Goal: Task Accomplishment & Management: Use online tool/utility

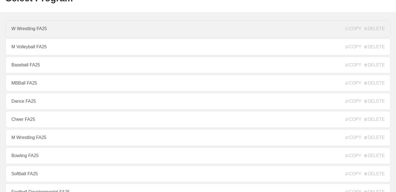
scroll to position [36, 0]
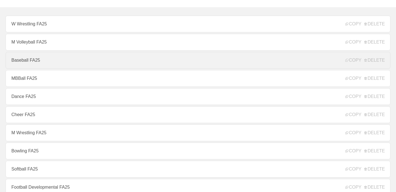
click at [60, 62] on link "Baseball FA25" at bounding box center [198, 60] width 385 height 17
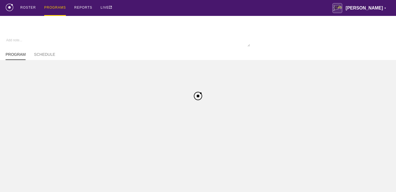
type textarea "x"
type input "Baseball FA25"
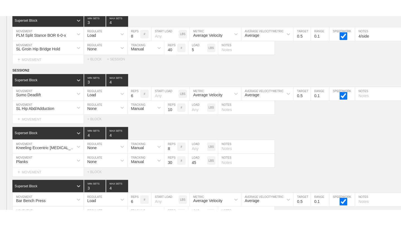
scroll to position [3519, 0]
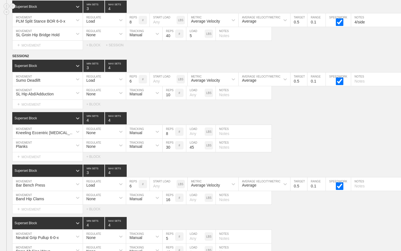
type textarea "x"
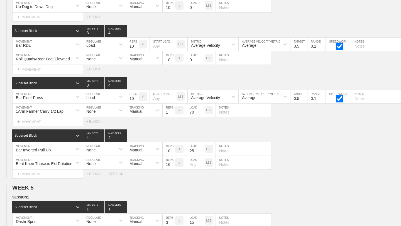
scroll to position [2425, 0]
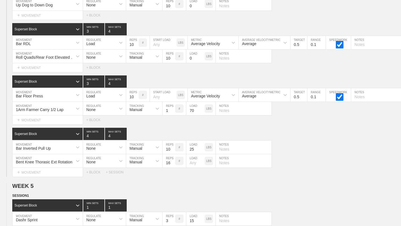
click at [367, 20] on div "SESSION 3 Superset Block 3 MIN SETS 4 MAX SETS DUPLICATE INSERT MOVEMENT AFTER …" at bounding box center [200, 70] width 401 height 212
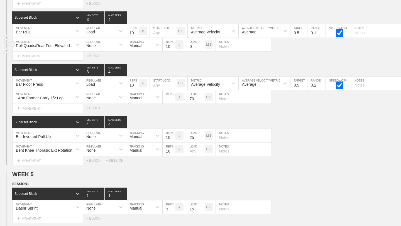
scroll to position [2439, 0]
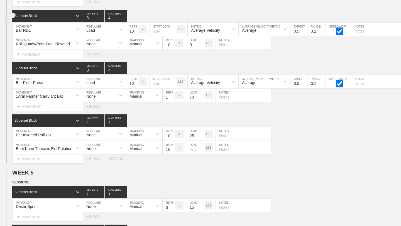
click at [203, 11] on div "Superset Block 3 MIN SETS 4 MAX SETS" at bounding box center [206, 16] width 389 height 12
click at [277, 51] on div "Select... MOVEMENT + MOVEMENT + BLOCK" at bounding box center [200, 54] width 401 height 9
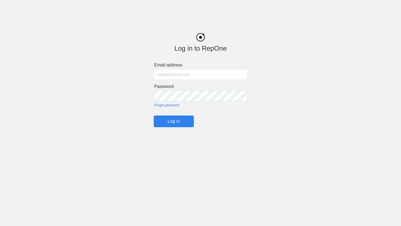
type input "[PERSON_NAME][EMAIL_ADDRESS][PERSON_NAME][PERSON_NAME][DOMAIN_NAME]"
click at [176, 122] on input "Log in" at bounding box center [174, 122] width 40 height 12
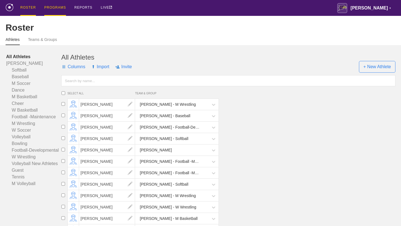
click at [58, 7] on div "PROGRAMS" at bounding box center [55, 8] width 22 height 16
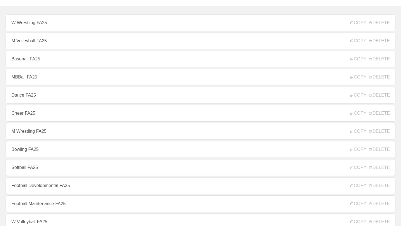
scroll to position [38, 0]
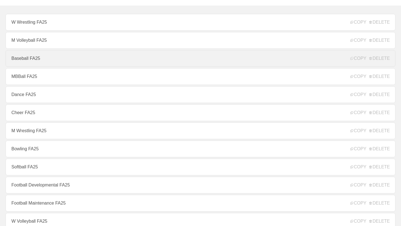
click at [65, 61] on link "Baseball FA25" at bounding box center [201, 58] width 390 height 17
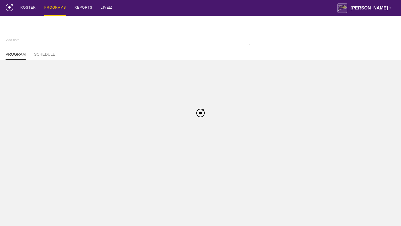
type textarea "x"
type input "Baseball FA25"
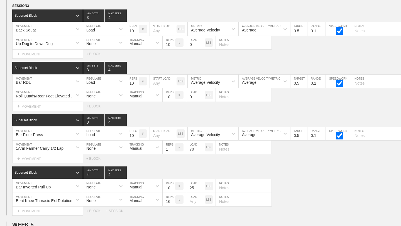
scroll to position [2388, 0]
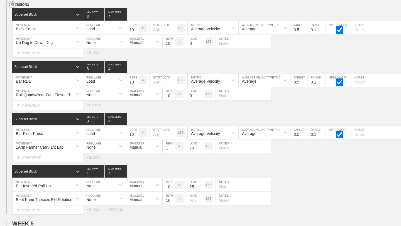
click at [11, 6] on circle at bounding box center [12, 5] width 6 height 6
click at [29, 9] on div "DUPLICATE" at bounding box center [39, 11] width 45 height 8
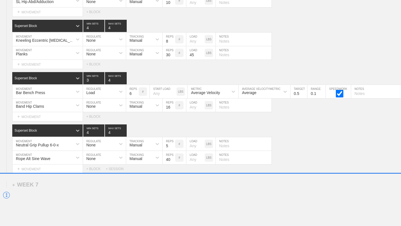
scroll to position [3831, 0]
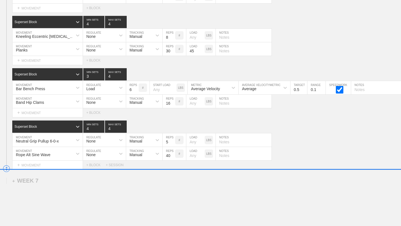
drag, startPoint x: 8, startPoint y: 75, endPoint x: 11, endPoint y: 169, distance: 94.7
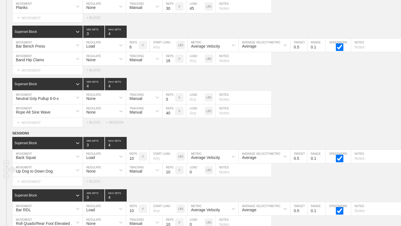
scroll to position [3658, 0]
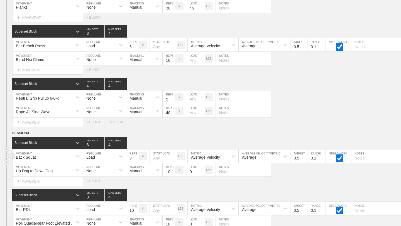
click at [136, 159] on input "9" at bounding box center [132, 155] width 13 height 13
click at [136, 159] on input "8" at bounding box center [132, 155] width 13 height 13
click at [136, 159] on input "7" at bounding box center [132, 155] width 13 height 13
type input "6"
click at [136, 159] on input "6" at bounding box center [132, 155] width 13 height 13
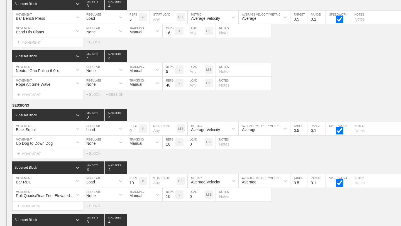
scroll to position [3702, 0]
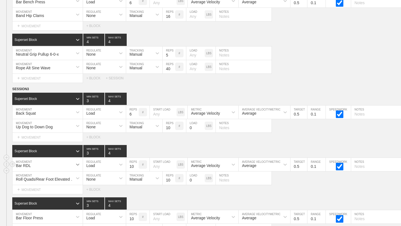
click at [79, 163] on div at bounding box center [78, 164] width 10 height 10
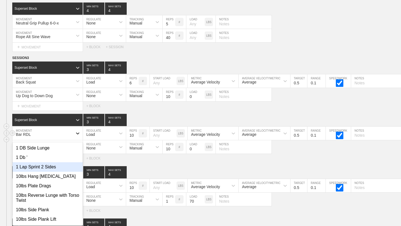
scroll to position [3735, 0]
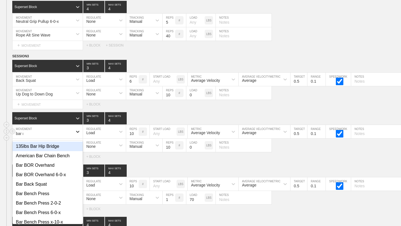
type input "bar rd"
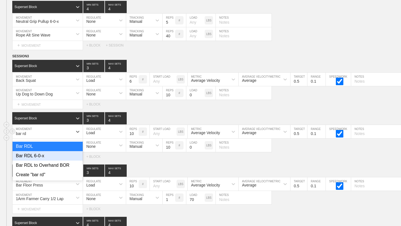
click at [61, 160] on div "Bar RDL 6-0-x" at bounding box center [48, 155] width 70 height 9
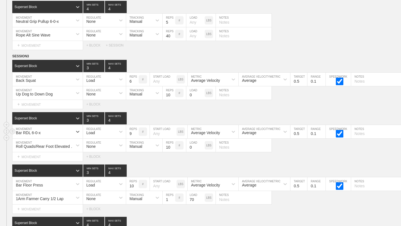
click at [136, 134] on input "9" at bounding box center [132, 131] width 13 height 13
click at [136, 134] on input "8" at bounding box center [132, 131] width 13 height 13
click at [136, 134] on input "7" at bounding box center [132, 131] width 13 height 13
click at [136, 134] on input "6" at bounding box center [132, 131] width 13 height 13
click at [136, 134] on input "5" at bounding box center [132, 131] width 13 height 13
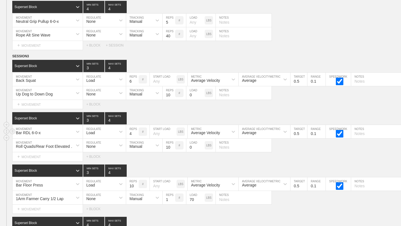
click at [136, 134] on input "4" at bounding box center [132, 131] width 13 height 13
type input "5"
click at [136, 132] on input "5" at bounding box center [132, 131] width 13 height 13
click at [141, 161] on div "SESSION 3 Superset Block 3 MIN SETS 4 MAX SETS DUPLICATE INSERT MOVEMENT AFTER …" at bounding box center [200, 159] width 401 height 212
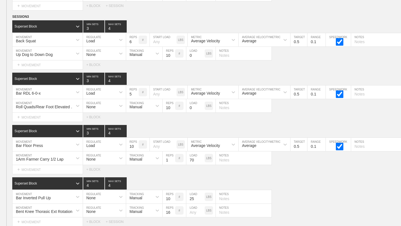
scroll to position [3779, 0]
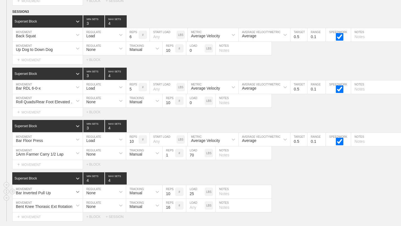
click at [76, 191] on div "Bar Inverted Pull Up" at bounding box center [48, 191] width 70 height 13
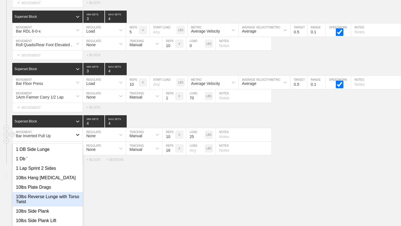
scroll to position [3839, 0]
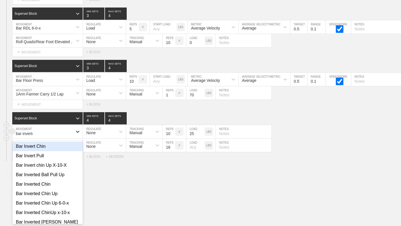
type input "bar inverted"
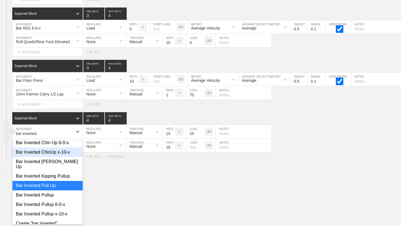
scroll to position [34, 0]
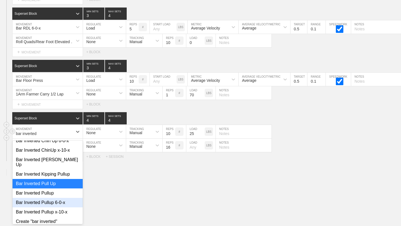
click at [62, 191] on div "Bar Inverted Pullup 6-0-x" at bounding box center [48, 202] width 70 height 9
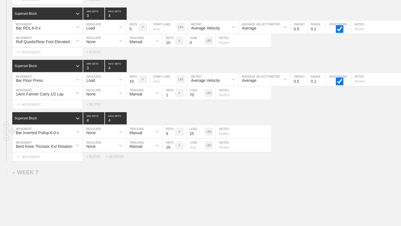
click at [173, 134] on input "9" at bounding box center [169, 131] width 13 height 13
click at [173, 134] on input "8" at bounding box center [169, 131] width 13 height 13
click at [173, 134] on input "7" at bounding box center [169, 131] width 13 height 13
click at [173, 134] on input "6" at bounding box center [169, 131] width 13 height 13
type input "5"
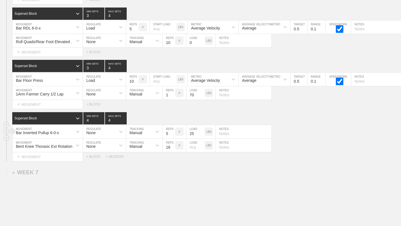
click at [173, 134] on input "5" at bounding box center [169, 131] width 13 height 13
click at [202, 131] on input "26" at bounding box center [195, 131] width 18 height 13
click at [202, 131] on input "27" at bounding box center [195, 131] width 18 height 13
click at [202, 131] on input "28" at bounding box center [195, 131] width 18 height 13
click at [202, 131] on input "41" at bounding box center [195, 131] width 18 height 13
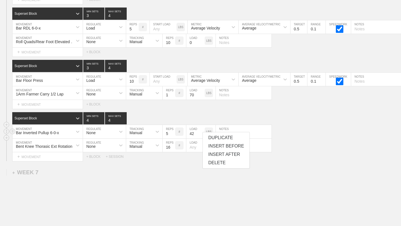
click at [202, 131] on input "42" at bounding box center [195, 131] width 18 height 13
click at [202, 131] on input "43" at bounding box center [195, 131] width 18 height 13
click at [202, 131] on input "44" at bounding box center [195, 131] width 18 height 13
type input "45"
click at [202, 131] on input "45" at bounding box center [195, 131] width 18 height 13
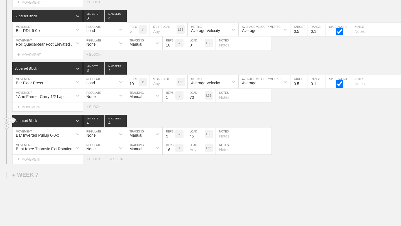
scroll to position [3830, 0]
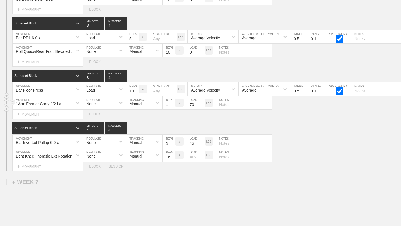
click at [70, 100] on div "1Arm Farmer Carry 1/2 Lap" at bounding box center [43, 102] width 60 height 9
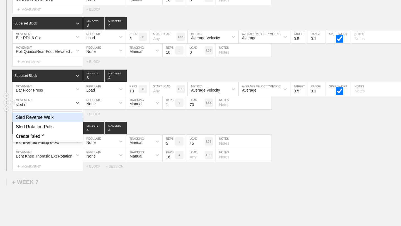
type input "sled re"
click at [67, 117] on div "Sled Reverse Walk" at bounding box center [48, 117] width 70 height 9
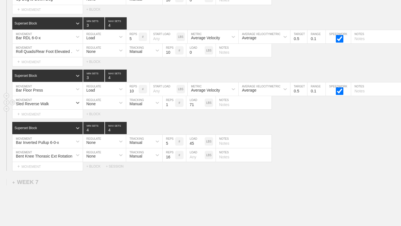
click at [202, 103] on input "71" at bounding box center [195, 102] width 18 height 13
click at [202, 103] on input "72" at bounding box center [195, 102] width 18 height 13
click at [202, 103] on input "73" at bounding box center [195, 102] width 18 height 13
click at [202, 103] on input "74" at bounding box center [195, 102] width 18 height 13
click at [202, 103] on input "75" at bounding box center [195, 102] width 18 height 13
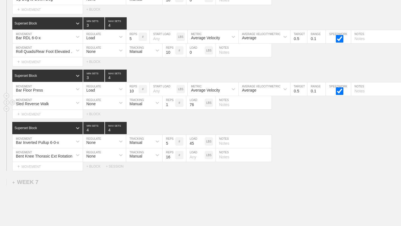
click at [202, 103] on input "76" at bounding box center [195, 102] width 18 height 13
click at [202, 103] on input "77" at bounding box center [195, 102] width 18 height 13
click at [202, 103] on input "78" at bounding box center [195, 102] width 18 height 13
click at [202, 103] on input "79" at bounding box center [195, 102] width 18 height 13
click at [202, 103] on input "80" at bounding box center [195, 102] width 18 height 13
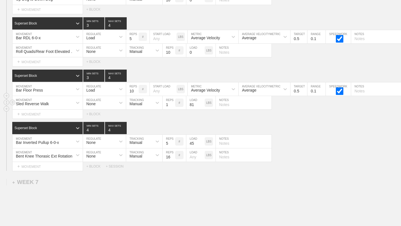
click at [202, 103] on input "81" at bounding box center [195, 102] width 18 height 13
click at [202, 103] on input "82" at bounding box center [195, 102] width 18 height 13
click at [202, 103] on input "83" at bounding box center [195, 102] width 18 height 13
click at [202, 103] on input "84" at bounding box center [195, 102] width 18 height 13
click at [202, 103] on input "85" at bounding box center [195, 102] width 18 height 13
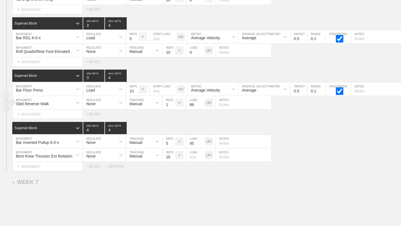
click at [202, 103] on input "86" at bounding box center [195, 102] width 18 height 13
click at [202, 103] on input "87" at bounding box center [195, 102] width 18 height 13
click at [202, 103] on input "88" at bounding box center [195, 102] width 18 height 13
click at [202, 103] on input "89" at bounding box center [195, 102] width 18 height 13
type input "90"
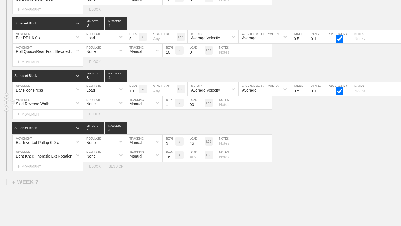
click at [202, 103] on input "90" at bounding box center [195, 102] width 18 height 13
click at [310, 56] on div "Roll Quads/Rear Foot Elevated Stretch MOVEMENT None REGULATE Manual TRACKING 10…" at bounding box center [200, 51] width 401 height 14
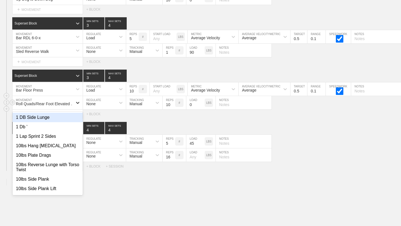
click at [77, 102] on icon at bounding box center [78, 103] width 6 height 6
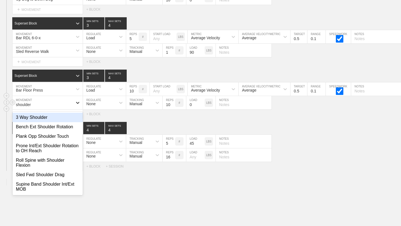
type input "shoulder"
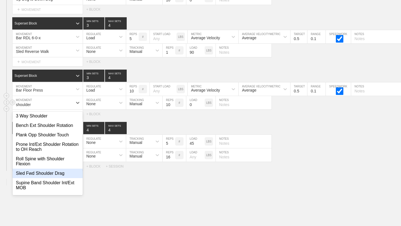
scroll to position [0, 0]
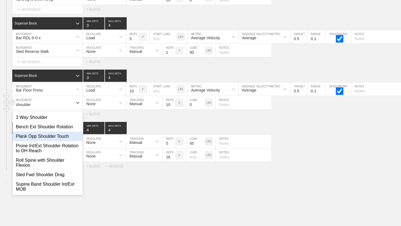
click at [57, 138] on div "Plank Opp Shoulder Touch" at bounding box center [48, 136] width 70 height 9
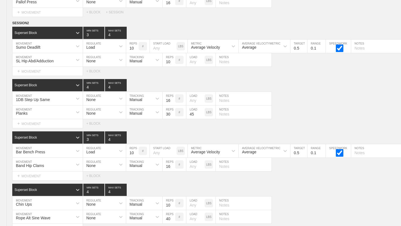
scroll to position [3820, 0]
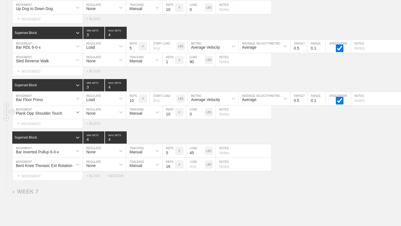
click at [77, 113] on icon at bounding box center [78, 112] width 6 height 6
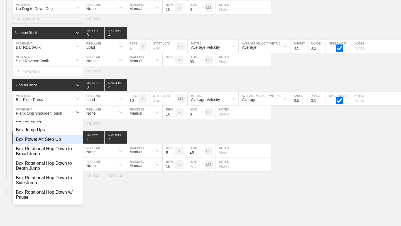
scroll to position [2756, 0]
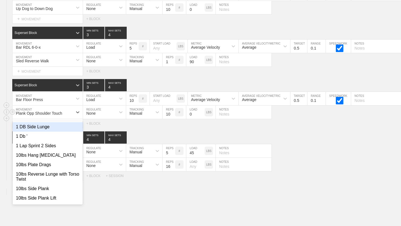
click at [72, 112] on div "Plank Opp Shoulder Touch" at bounding box center [43, 111] width 60 height 9
type input "a"
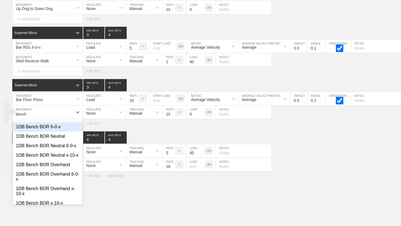
type input "bench a"
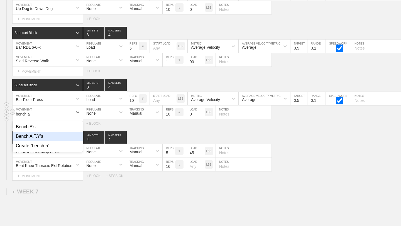
click at [65, 138] on div "Bench A,T,Y's" at bounding box center [48, 136] width 70 height 9
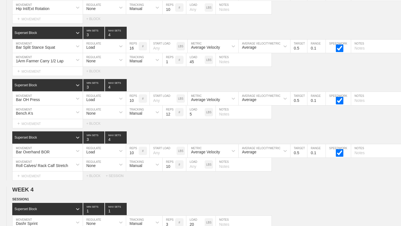
scroll to position [3820, 0]
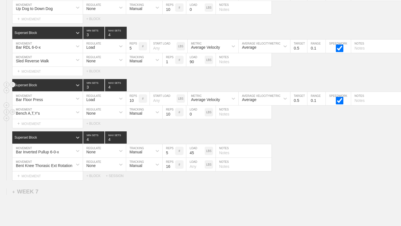
click at [275, 81] on div "Superset Block 3 MIN SETS 4 MAX SETS" at bounding box center [206, 85] width 389 height 12
click at [171, 115] on input "9" at bounding box center [169, 111] width 13 height 13
click at [173, 115] on input "8" at bounding box center [169, 111] width 13 height 13
click at [173, 115] on input "7" at bounding box center [169, 111] width 13 height 13
click at [173, 115] on input "6" at bounding box center [169, 111] width 13 height 13
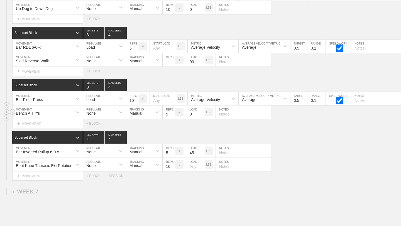
click at [173, 115] on input "5" at bounding box center [169, 111] width 13 height 13
click at [173, 115] on input "4" at bounding box center [169, 111] width 13 height 13
click at [173, 115] on input "3" at bounding box center [169, 111] width 13 height 13
click at [173, 115] on input "2" at bounding box center [169, 111] width 13 height 13
type input "3"
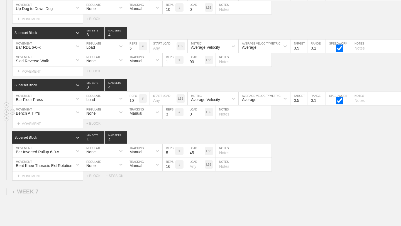
click at [173, 113] on input "3" at bounding box center [169, 111] width 13 height 13
click at [184, 127] on div "Select... MOVEMENT + MOVEMENT + BLOCK" at bounding box center [200, 123] width 401 height 9
click at [221, 115] on input "text" at bounding box center [244, 111] width 56 height 13
type input "r"
type input "rotate through, 3 per position"
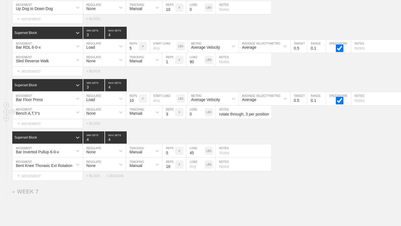
click at [192, 114] on input "0" at bounding box center [195, 111] width 18 height 13
type input "5"
click at [220, 130] on div "SESSION 3 Superset Block 3 MIN SETS 4 MAX SETS DUPLICATE INSERT MOVEMENT AFTER …" at bounding box center [200, 74] width 401 height 212
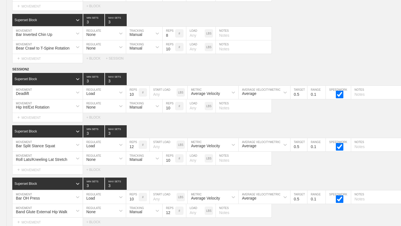
scroll to position [0, 0]
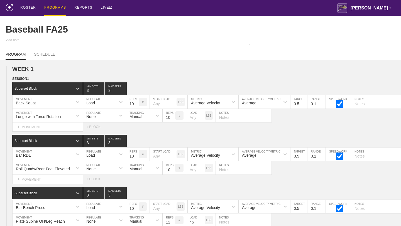
click at [49, 9] on div "PROGRAMS" at bounding box center [55, 8] width 22 height 16
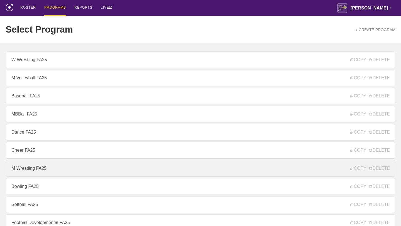
click at [26, 166] on link "M Wrestling FA25" at bounding box center [201, 168] width 390 height 17
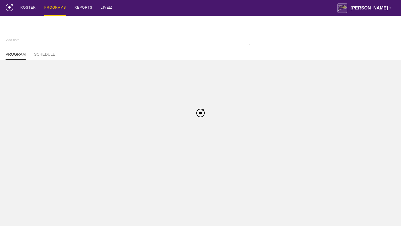
type textarea "x"
type input "M Wrestling FA25"
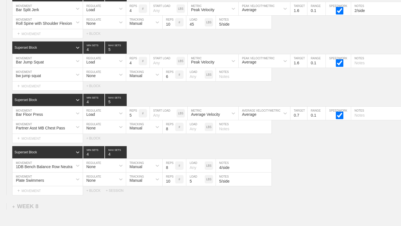
scroll to position [3613, 0]
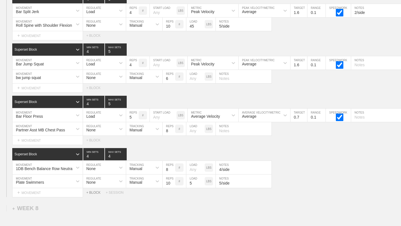
click at [92, 191] on div "+ BLOCK" at bounding box center [95, 193] width 19 height 4
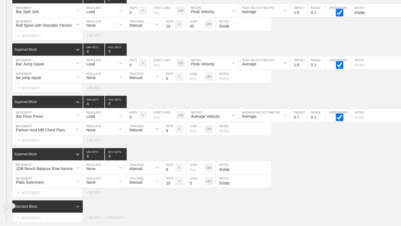
click at [76, 191] on div "Standard Block" at bounding box center [47, 206] width 71 height 12
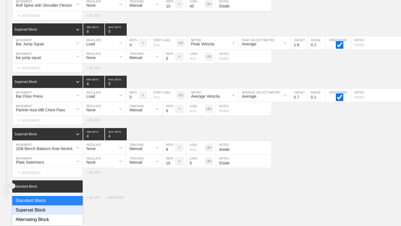
scroll to position [3635, 0]
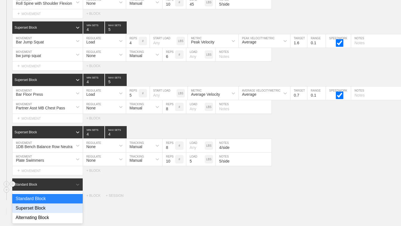
click at [67, 191] on div "Superset Block" at bounding box center [47, 207] width 70 height 9
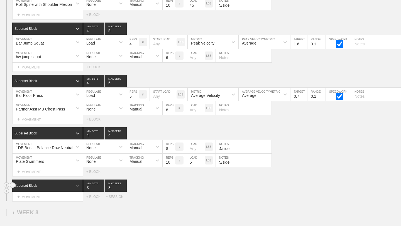
scroll to position [3636, 0]
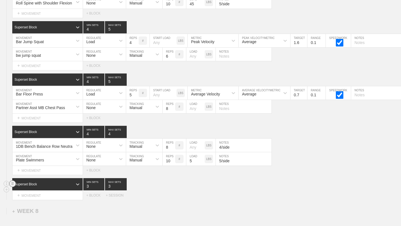
click at [11, 183] on circle at bounding box center [12, 184] width 6 height 6
click at [28, 191] on div "DELETE" at bounding box center [39, 196] width 45 height 8
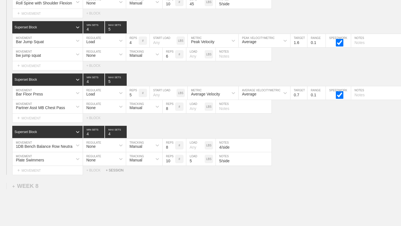
click at [116, 170] on div "+ SESSION" at bounding box center [117, 170] width 22 height 4
click at [63, 191] on div "+ BLOCK" at bounding box center [47, 189] width 70 height 9
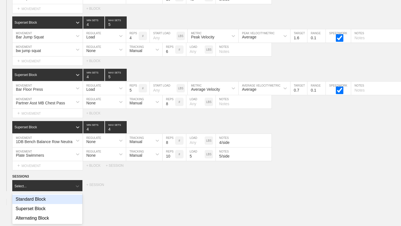
scroll to position [3641, 0]
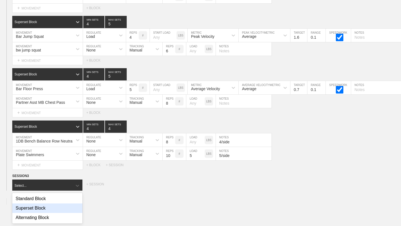
click at [61, 191] on div "Superset Block" at bounding box center [47, 207] width 70 height 9
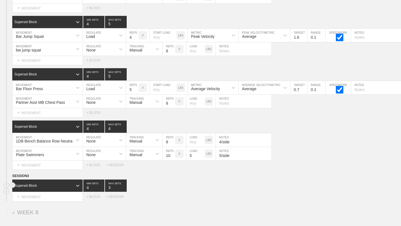
type input "4"
click at [101, 186] on input "4" at bounding box center [93, 186] width 21 height 12
click at [125, 186] on input "4" at bounding box center [116, 186] width 22 height 12
type input "5"
click at [125, 186] on input "5" at bounding box center [116, 186] width 22 height 12
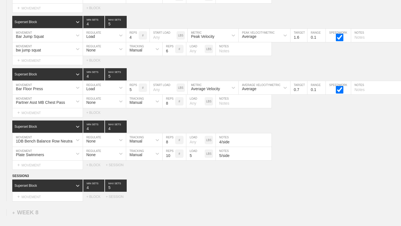
click at [78, 191] on div "+ MOVEMENT" at bounding box center [47, 196] width 71 height 9
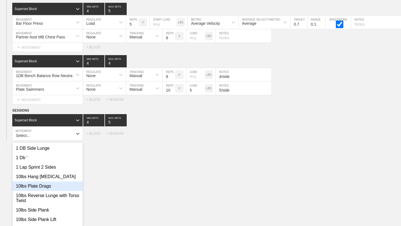
scroll to position [3708, 0]
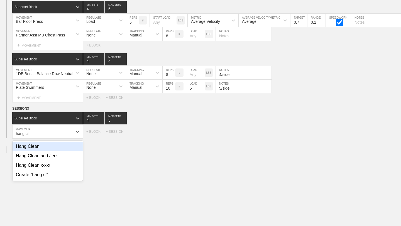
click at [52, 144] on div "Hang Clean" at bounding box center [48, 146] width 70 height 9
type input "hang cl"
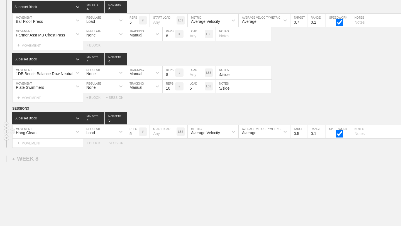
click at [136, 135] on input "5" at bounding box center [132, 131] width 13 height 13
click at [136, 135] on input "4" at bounding box center [132, 131] width 13 height 13
click at [136, 135] on input "3" at bounding box center [132, 131] width 13 height 13
type input "4"
click at [136, 132] on input "4" at bounding box center [132, 131] width 13 height 13
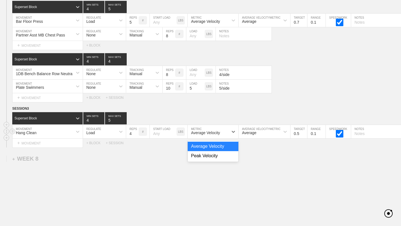
click at [228, 133] on div "Average Velocity" at bounding box center [208, 131] width 41 height 9
click at [209, 156] on div "Peak Velocity" at bounding box center [213, 155] width 51 height 9
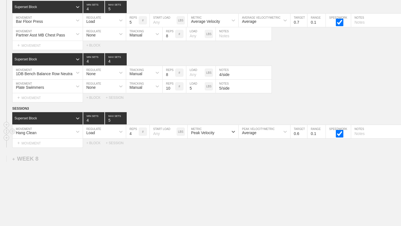
click at [303, 132] on input "0.6" at bounding box center [298, 131] width 17 height 13
click at [303, 132] on input "0.7" at bounding box center [298, 131] width 17 height 13
click at [303, 132] on input "0.8" at bounding box center [298, 131] width 17 height 13
click at [303, 132] on input "0.9" at bounding box center [298, 131] width 17 height 13
click at [303, 132] on input "1" at bounding box center [298, 131] width 17 height 13
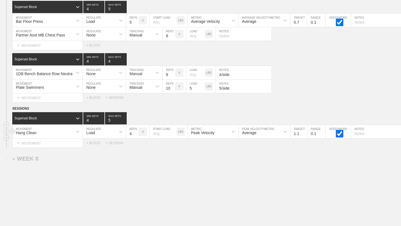
click at [303, 132] on input "1.1" at bounding box center [298, 131] width 17 height 13
click at [303, 132] on input "1.2" at bounding box center [298, 131] width 17 height 13
type input "1.3"
click at [303, 132] on input "1.3" at bounding box center [298, 131] width 17 height 13
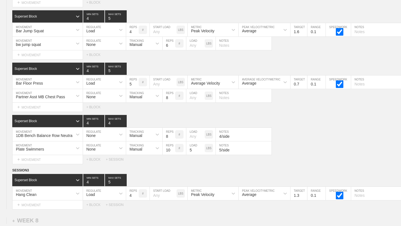
scroll to position [3727, 0]
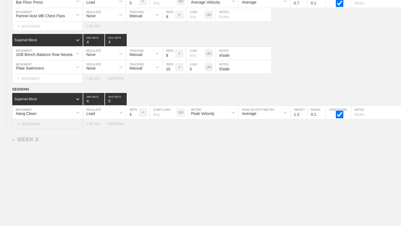
click at [35, 124] on div "+ MOVEMENT" at bounding box center [47, 123] width 71 height 9
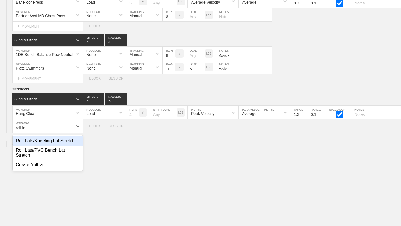
click at [28, 142] on div "Roll Lats/Kneeling Lat Stretch" at bounding box center [48, 140] width 70 height 9
type input "roll la"
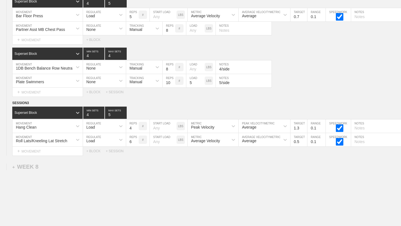
scroll to position [3741, 0]
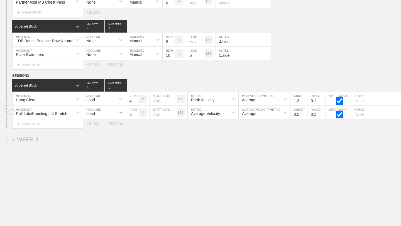
click at [116, 115] on div at bounding box center [121, 112] width 10 height 10
click at [110, 129] on div "None" at bounding box center [104, 126] width 43 height 9
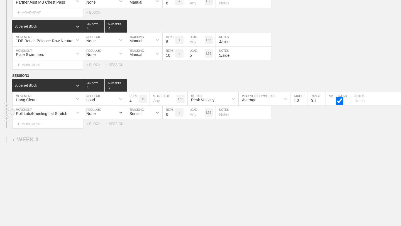
click at [155, 113] on icon at bounding box center [157, 113] width 6 height 6
click at [146, 139] on div "Manual" at bounding box center [144, 136] width 36 height 9
click at [78, 112] on icon at bounding box center [78, 113] width 6 height 6
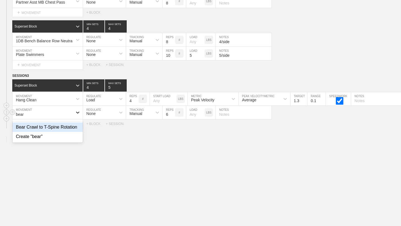
type input "bear"
click at [77, 127] on div "Bear Crawl to T-Spine Rotation" at bounding box center [48, 126] width 70 height 9
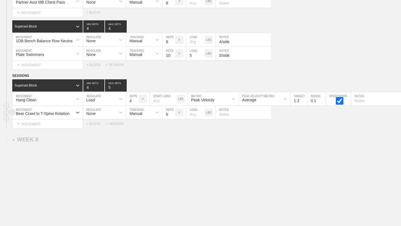
click at [89, 125] on div "+ BLOCK" at bounding box center [95, 124] width 19 height 4
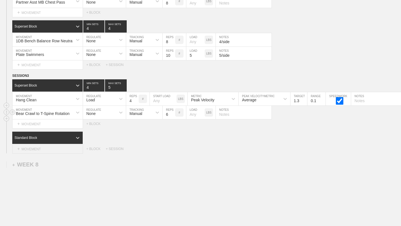
click at [69, 149] on div "+ MOVEMENT" at bounding box center [47, 148] width 71 height 9
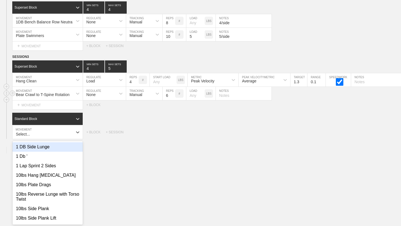
scroll to position [3761, 0]
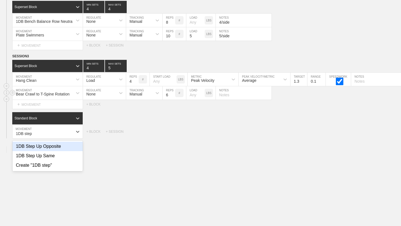
click at [53, 145] on div "1DB Step Up Opposite" at bounding box center [48, 146] width 70 height 9
type input "1DB step"
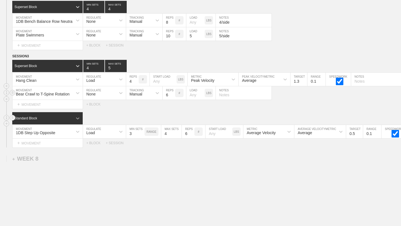
click at [78, 117] on icon at bounding box center [78, 119] width 6 height 6
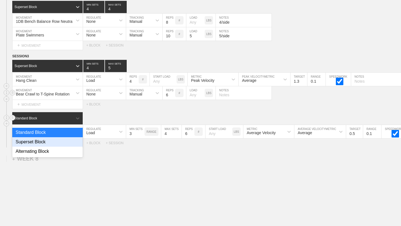
click at [48, 142] on div "Superset Block" at bounding box center [47, 141] width 70 height 9
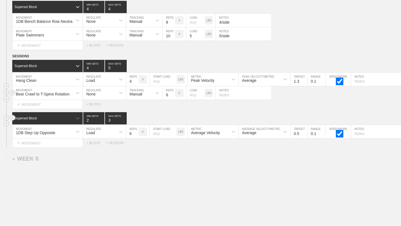
click at [102, 120] on input "2" at bounding box center [93, 118] width 21 height 12
click at [104, 119] on input "3" at bounding box center [93, 118] width 21 height 12
type input "4"
click at [104, 119] on input "4" at bounding box center [93, 118] width 21 height 12
type input "4"
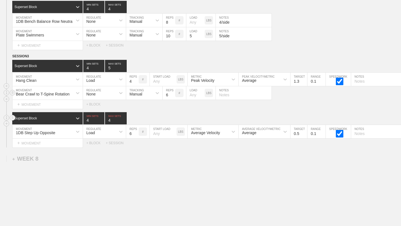
click at [124, 119] on input "4" at bounding box center [116, 118] width 22 height 12
click at [121, 133] on icon at bounding box center [121, 132] width 6 height 6
click at [117, 148] on div "None" at bounding box center [104, 146] width 43 height 9
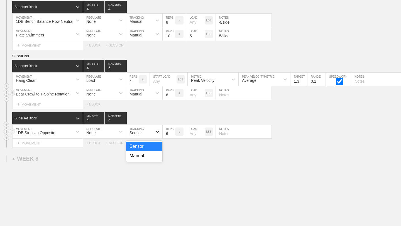
click at [155, 133] on icon at bounding box center [157, 132] width 6 height 6
click at [147, 156] on div "Manual" at bounding box center [144, 155] width 36 height 9
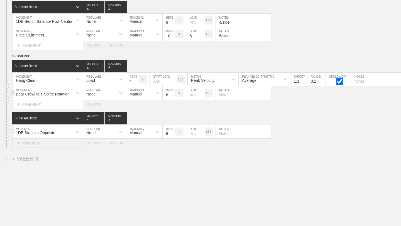
click at [70, 143] on div "+ MOVEMENT" at bounding box center [47, 143] width 71 height 9
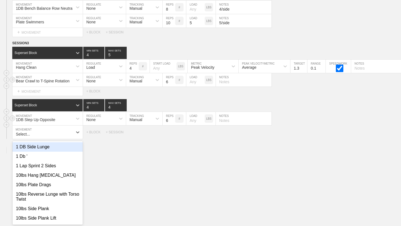
scroll to position [3774, 0]
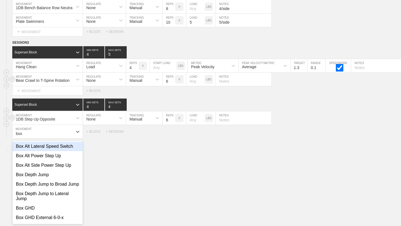
click at [67, 147] on div "Box Alt Lateral Speed Switch" at bounding box center [48, 146] width 70 height 9
type input "box"
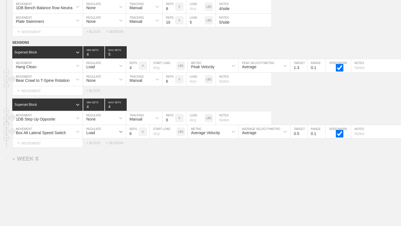
click at [121, 132] on icon at bounding box center [121, 132] width 6 height 6
click at [113, 149] on div "None" at bounding box center [104, 146] width 43 height 9
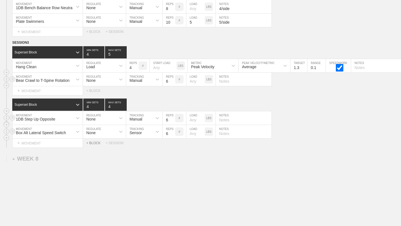
click at [88, 142] on div "+ BLOCK" at bounding box center [95, 143] width 19 height 4
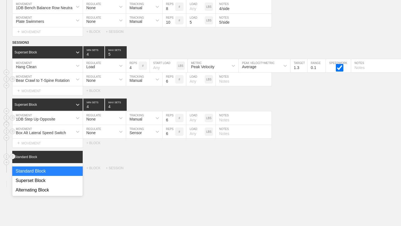
click at [73, 156] on div at bounding box center [78, 157] width 10 height 10
click at [62, 180] on div "Superset Block" at bounding box center [47, 180] width 70 height 9
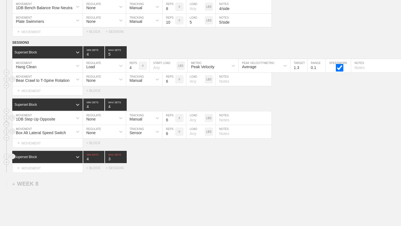
type input "4"
click at [101, 157] on input "4" at bounding box center [93, 157] width 21 height 12
click at [124, 157] on input "4" at bounding box center [116, 157] width 22 height 12
type input "5"
click at [124, 157] on input "5" at bounding box center [116, 157] width 22 height 12
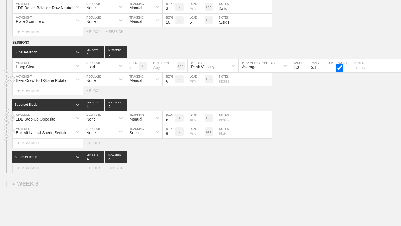
click at [65, 169] on div "+ MOVEMENT" at bounding box center [47, 168] width 71 height 9
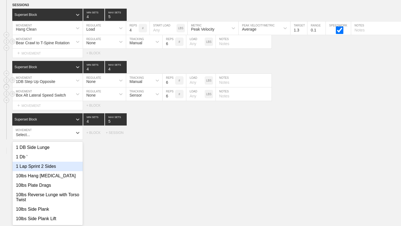
scroll to position [3813, 0]
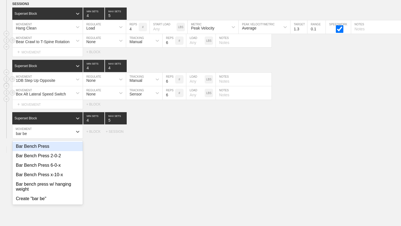
click at [66, 147] on div "Bar Bench Press" at bounding box center [48, 146] width 70 height 9
type input "bar be"
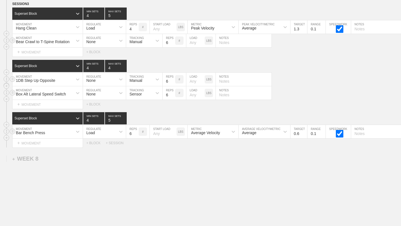
click at [303, 131] on input "0.6" at bounding box center [298, 131] width 17 height 13
click at [303, 131] on input "0.7" at bounding box center [298, 131] width 17 height 13
click at [303, 131] on input "0.8" at bounding box center [298, 131] width 17 height 13
type input "0.7"
click at [304, 134] on input "0.7" at bounding box center [298, 131] width 17 height 13
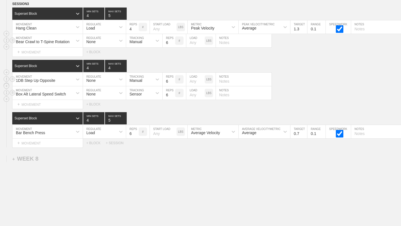
type input "5"
click at [136, 134] on input "5" at bounding box center [132, 131] width 13 height 13
click at [60, 142] on div "+ MOVEMENT" at bounding box center [47, 143] width 71 height 9
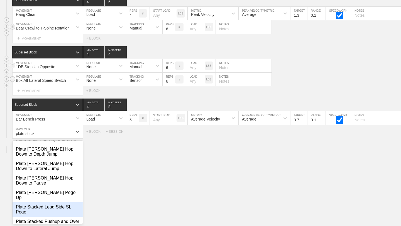
scroll to position [0, 0]
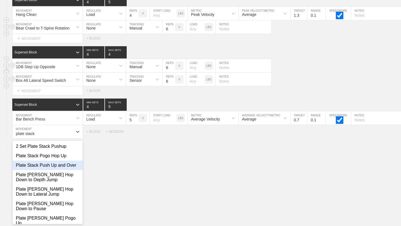
click at [63, 168] on div "Plate Stack Push Up and Over" at bounding box center [48, 165] width 70 height 9
type input "plate stack"
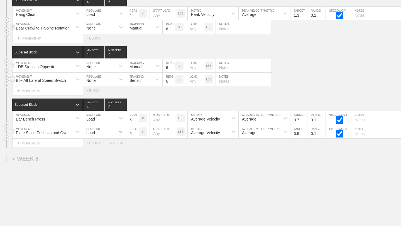
click at [119, 130] on icon at bounding box center [121, 132] width 6 height 6
click at [114, 148] on div "None" at bounding box center [104, 146] width 43 height 9
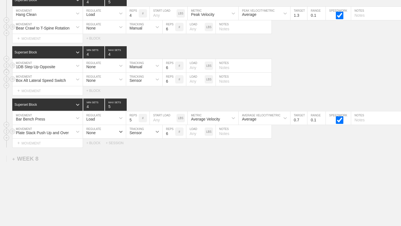
click at [158, 129] on icon at bounding box center [157, 132] width 6 height 6
click at [151, 160] on div "Manual" at bounding box center [144, 155] width 36 height 9
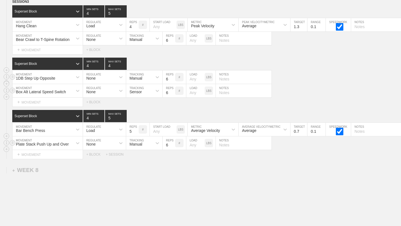
scroll to position [3846, 0]
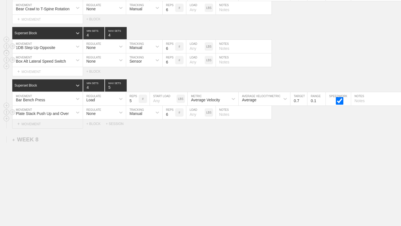
click at [73, 126] on div "+ MOVEMENT" at bounding box center [47, 123] width 71 height 9
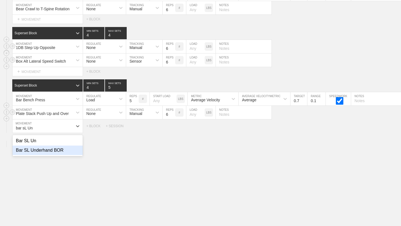
click at [62, 154] on div "Bar SL Underhand BOR" at bounding box center [48, 150] width 70 height 9
type input "bar sL Un"
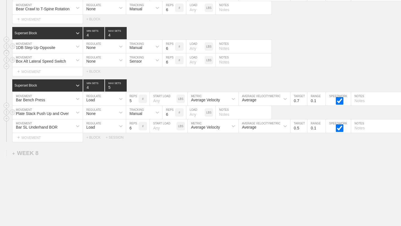
click at [91, 135] on div "Select... MOVEMENT + MOVEMENT + BLOCK + SESSION" at bounding box center [200, 137] width 401 height 9
click at [91, 139] on div "+ BLOCK" at bounding box center [95, 138] width 19 height 4
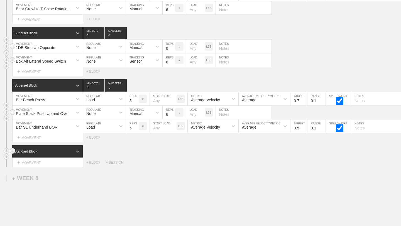
click at [75, 150] on icon at bounding box center [78, 152] width 6 height 6
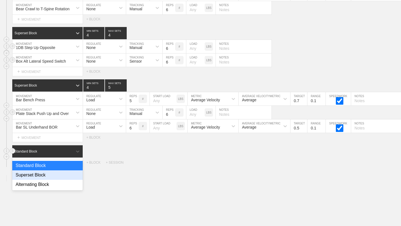
click at [64, 177] on div "Superset Block" at bounding box center [47, 174] width 70 height 9
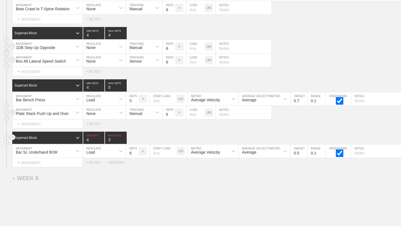
type input "4"
click at [102, 139] on input "4" at bounding box center [93, 138] width 21 height 12
click at [123, 138] on input "4" at bounding box center [116, 138] width 22 height 12
click at [123, 138] on input "5" at bounding box center [116, 138] width 22 height 12
click at [123, 138] on input "6" at bounding box center [116, 138] width 22 height 12
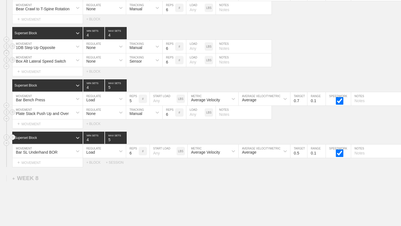
type input "5"
click at [124, 141] on input "5" at bounding box center [116, 138] width 22 height 12
click at [48, 163] on div "+ MOVEMENT" at bounding box center [47, 162] width 71 height 9
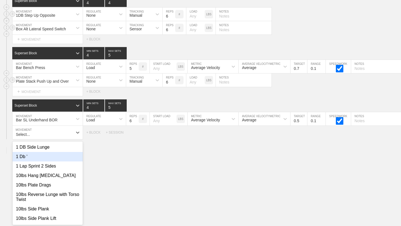
scroll to position [3879, 0]
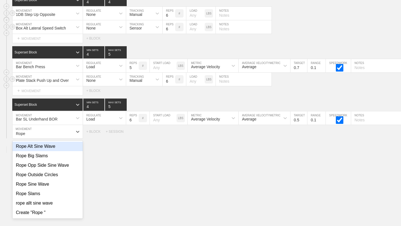
click at [62, 148] on div "Rope Alt Sine Wave" at bounding box center [48, 146] width 70 height 9
type input "Rope"
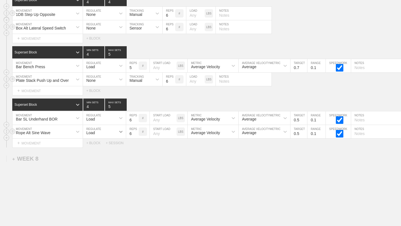
click at [120, 133] on icon at bounding box center [121, 132] width 6 height 6
click at [112, 148] on div "None" at bounding box center [104, 146] width 43 height 9
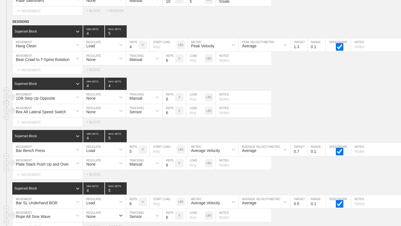
scroll to position [3787, 0]
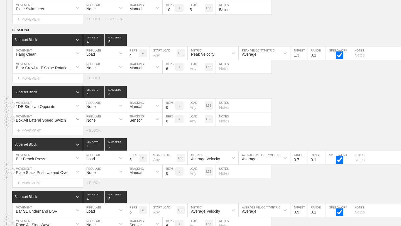
click at [77, 118] on icon at bounding box center [78, 119] width 6 height 6
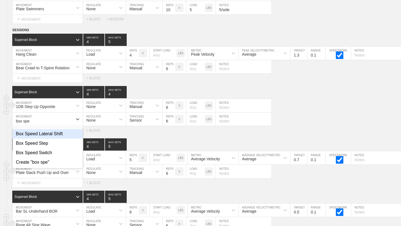
type input "box spee"
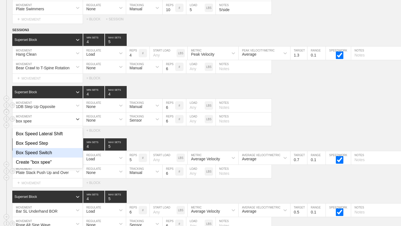
click at [45, 154] on div "Box Speed Switch" at bounding box center [48, 152] width 70 height 9
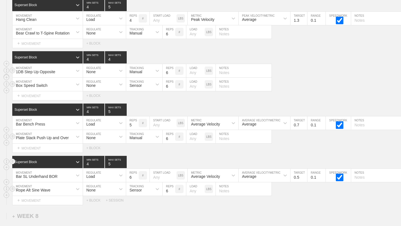
scroll to position [3820, 0]
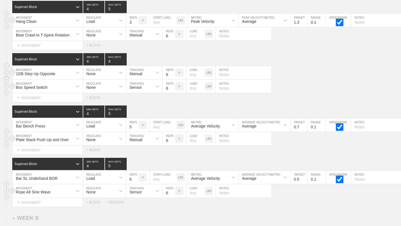
type input "3"
click at [136, 24] on input "3" at bounding box center [132, 20] width 13 height 13
click at [299, 51] on div "SESSION 3 Superset Block 4 MIN SETS 5 MAX SETS DUPLICATE INSERT MOVEMENT AFTER …" at bounding box center [200, 100] width 401 height 212
click at [172, 73] on input "7" at bounding box center [169, 72] width 13 height 13
type input "8"
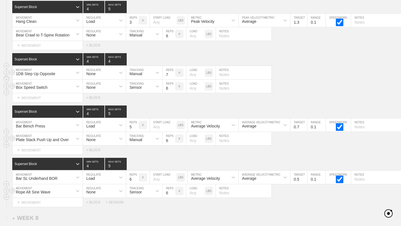
click at [172, 73] on input "8" at bounding box center [169, 72] width 13 height 13
click at [229, 77] on input "text" at bounding box center [244, 72] width 56 height 13
type input "4/side"
click at [223, 89] on input "text" at bounding box center [244, 86] width 56 height 13
type input "6/side"
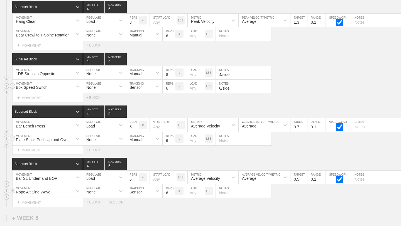
click at [171, 86] on input "7" at bounding box center [169, 86] width 13 height 13
click at [171, 86] on input "8" at bounding box center [169, 86] width 13 height 13
click at [171, 86] on input "9" at bounding box center [169, 86] width 13 height 13
click at [171, 86] on input "10" at bounding box center [169, 86] width 13 height 13
click at [171, 86] on input "11" at bounding box center [169, 86] width 13 height 13
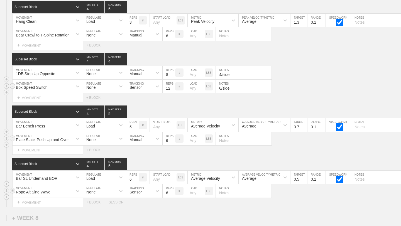
type input "12"
click at [171, 86] on input "12" at bounding box center [169, 86] width 13 height 13
click at [171, 104] on div "SESSION 3 Superset Block 4 MIN SETS 5 MAX SETS DUPLICATE INSERT MOVEMENT AFTER …" at bounding box center [200, 100] width 401 height 212
click at [247, 139] on input "text" at bounding box center [244, 138] width 56 height 13
type input "3/side"
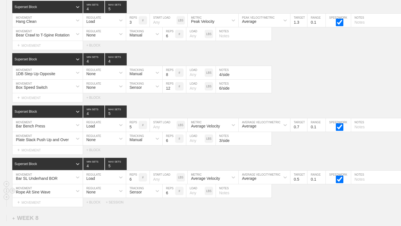
click at [243, 156] on div "SESSION 3 Superset Block 4 MIN SETS 5 MAX SETS DUPLICATE INSERT MOVEMENT AFTER …" at bounding box center [200, 100] width 401 height 212
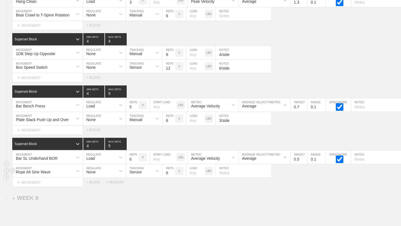
scroll to position [3846, 0]
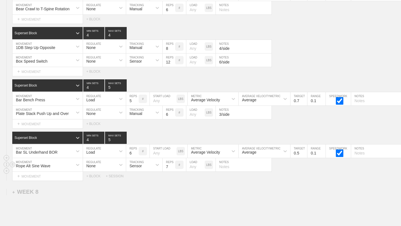
click at [173, 165] on input "7" at bounding box center [169, 164] width 13 height 13
click at [173, 165] on input "8" at bounding box center [169, 164] width 13 height 13
click at [173, 165] on input "9" at bounding box center [169, 164] width 13 height 13
click at [173, 165] on input "10" at bounding box center [169, 164] width 13 height 13
click at [173, 165] on input "11" at bounding box center [169, 164] width 13 height 13
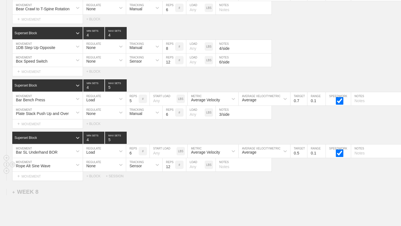
click at [173, 165] on input "12" at bounding box center [169, 164] width 13 height 13
click at [173, 165] on input "13" at bounding box center [169, 164] width 13 height 13
click at [173, 165] on input "14" at bounding box center [169, 164] width 13 height 13
click at [173, 165] on input "15" at bounding box center [169, 164] width 13 height 13
click at [173, 165] on input "16" at bounding box center [169, 164] width 13 height 13
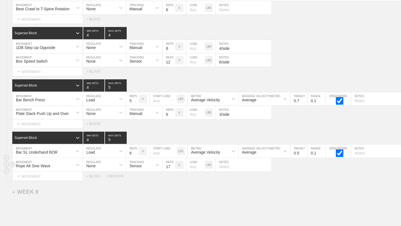
click at [173, 165] on input "17" at bounding box center [169, 164] width 13 height 13
click at [173, 165] on input "18" at bounding box center [169, 164] width 13 height 13
click at [173, 165] on input "19" at bounding box center [169, 164] width 13 height 13
click at [173, 165] on input "20" at bounding box center [169, 164] width 13 height 13
click at [173, 165] on input "21" at bounding box center [169, 164] width 13 height 13
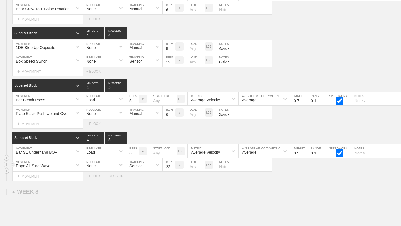
click at [173, 165] on input "22" at bounding box center [169, 164] width 13 height 13
click at [173, 165] on input "23" at bounding box center [169, 164] width 13 height 13
click at [173, 165] on input "24" at bounding box center [169, 164] width 13 height 13
click at [173, 165] on input "25" at bounding box center [169, 164] width 13 height 13
click at [173, 165] on input "26" at bounding box center [169, 164] width 13 height 13
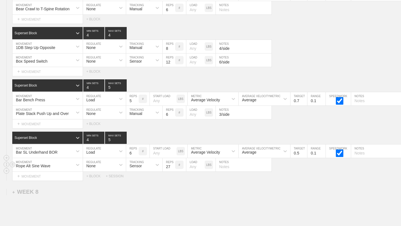
click at [173, 165] on input "27" at bounding box center [169, 164] width 13 height 13
click at [173, 165] on input "28" at bounding box center [169, 164] width 13 height 13
click at [173, 165] on input "29" at bounding box center [169, 164] width 13 height 13
click at [173, 165] on input "30" at bounding box center [169, 164] width 13 height 13
click at [173, 165] on input "31" at bounding box center [169, 164] width 13 height 13
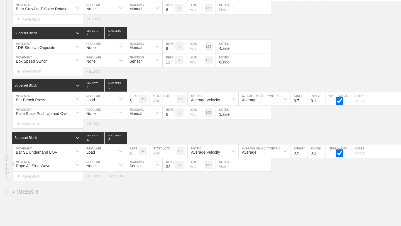
click at [173, 165] on input "32" at bounding box center [169, 164] width 13 height 13
click at [173, 165] on input "33" at bounding box center [169, 164] width 13 height 13
click at [173, 165] on input "34" at bounding box center [169, 164] width 13 height 13
click at [173, 165] on input "35" at bounding box center [169, 164] width 13 height 13
click at [173, 165] on input "36" at bounding box center [169, 164] width 13 height 13
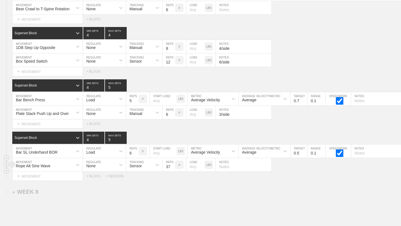
click at [173, 165] on input "37" at bounding box center [169, 164] width 13 height 13
click at [173, 165] on input "38" at bounding box center [169, 164] width 13 height 13
click at [173, 165] on input "39" at bounding box center [169, 164] width 13 height 13
type input "40"
click at [173, 165] on input "40" at bounding box center [169, 164] width 13 height 13
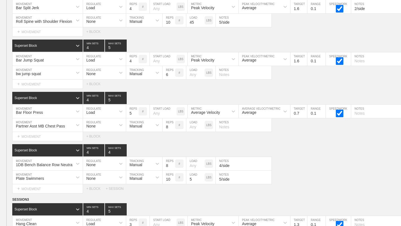
scroll to position [3898, 0]
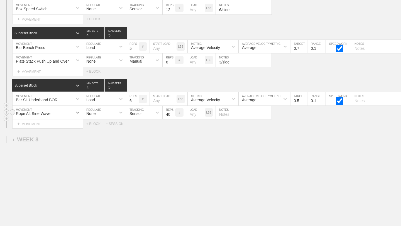
click at [78, 112] on icon at bounding box center [78, 113] width 6 height 6
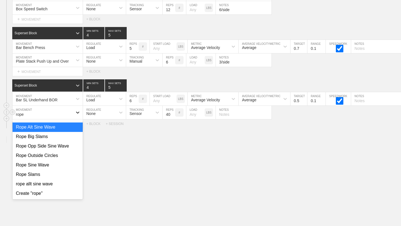
type input "rope"
click at [61, 157] on div "Rope Outside Circles" at bounding box center [48, 155] width 70 height 9
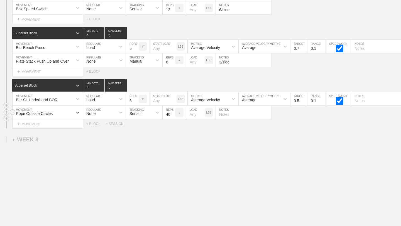
click at [172, 116] on input "21" at bounding box center [169, 112] width 13 height 13
type input "20"
click at [172, 116] on input "20" at bounding box center [169, 112] width 13 height 13
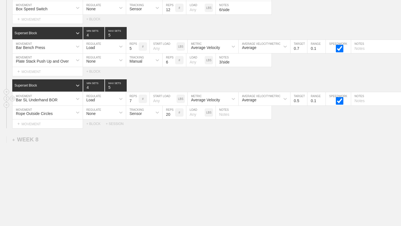
click at [137, 99] on input "7" at bounding box center [132, 98] width 13 height 13
click at [137, 99] on input "8" at bounding box center [132, 98] width 13 height 13
click at [137, 99] on input "9" at bounding box center [132, 98] width 13 height 13
type input "8"
click at [137, 102] on input "8" at bounding box center [132, 98] width 13 height 13
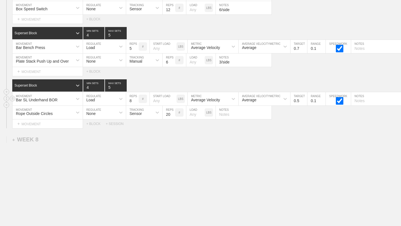
click at [356, 101] on input "text" at bounding box center [379, 98] width 56 height 13
type input "4/side"
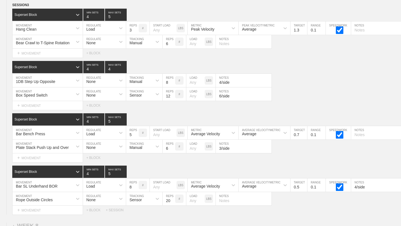
scroll to position [3811, 0]
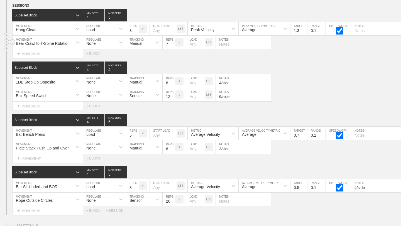
click at [173, 43] on input "7" at bounding box center [169, 42] width 13 height 13
type input "8"
click at [173, 43] on input "8" at bounding box center [169, 42] width 13 height 13
click at [227, 46] on input "text" at bounding box center [244, 42] width 56 height 13
type input "4/side"
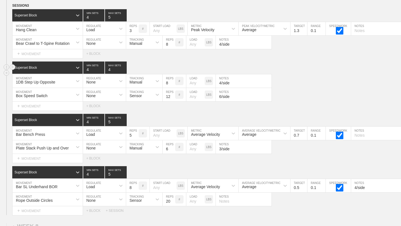
click at [288, 73] on div "Superset Block 4 MIN SETS 4 MAX SETS" at bounding box center [206, 68] width 389 height 12
click at [330, 70] on div "Superset Block 4 MIN SETS 4 MAX SETS" at bounding box center [206, 68] width 389 height 12
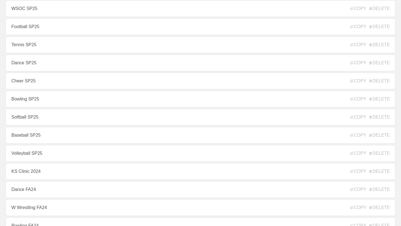
scroll to position [361, 0]
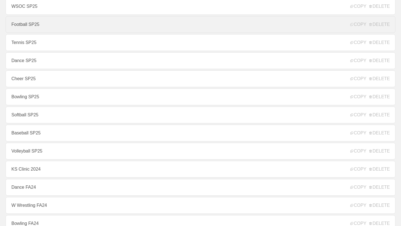
click at [65, 31] on link "Football SP25" at bounding box center [201, 24] width 390 height 17
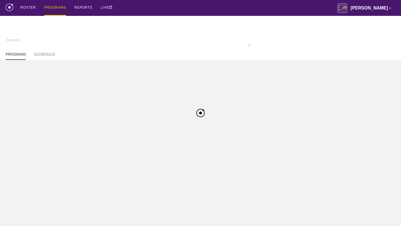
type textarea "x"
type input "Football SP25"
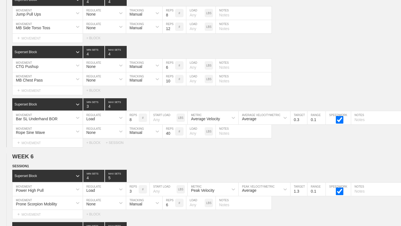
scroll to position [3764, 0]
